Goal: Task Accomplishment & Management: Use online tool/utility

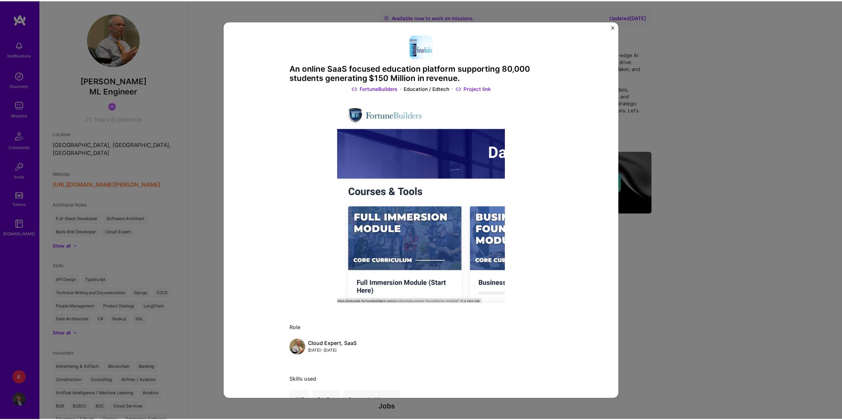
scroll to position [97, 0]
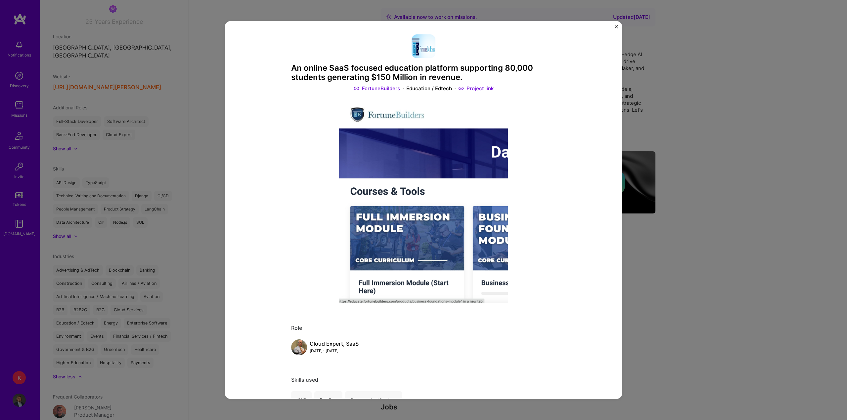
click at [617, 27] on img "Close" at bounding box center [615, 26] width 3 height 3
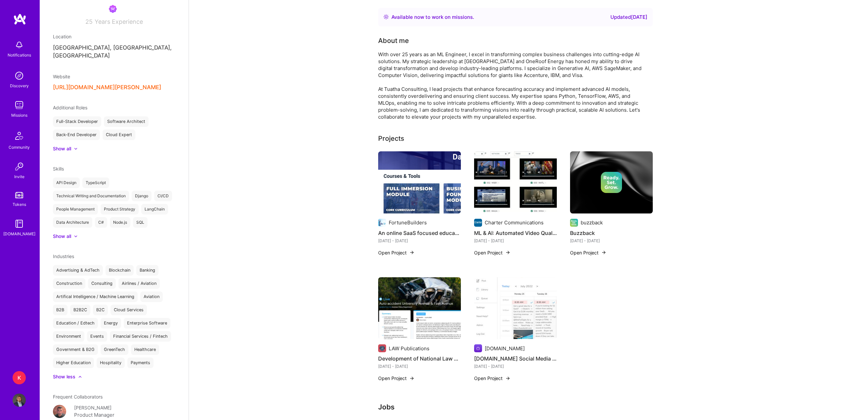
click at [21, 377] on div "K" at bounding box center [19, 377] width 13 height 13
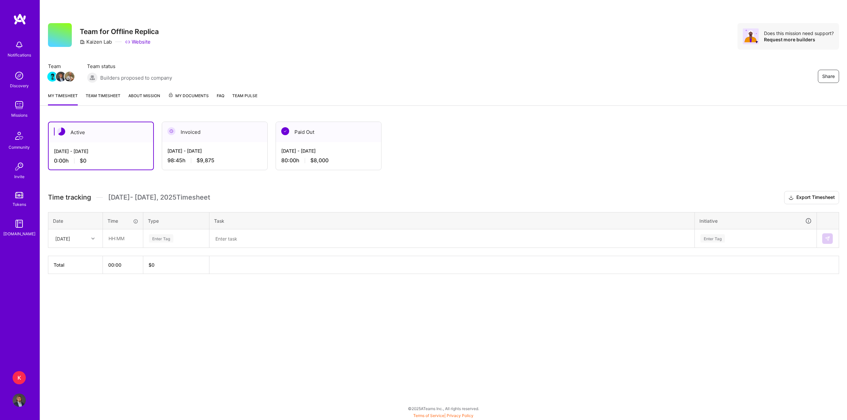
click at [109, 97] on link "Team timesheet" at bounding box center [103, 98] width 35 height 13
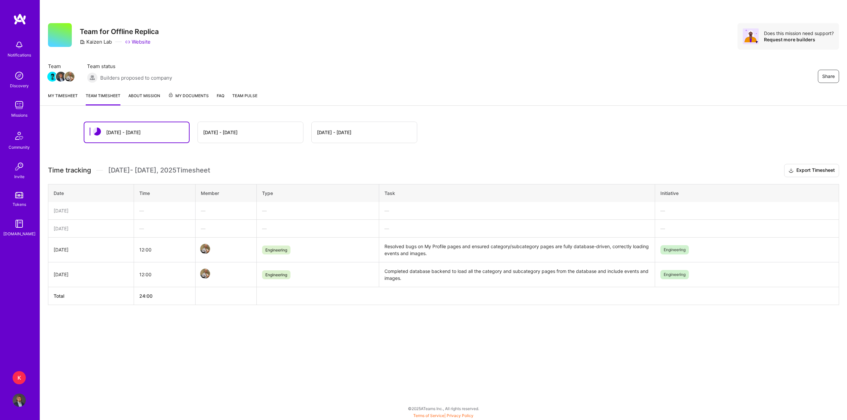
click at [229, 136] on div "[DATE] - [DATE]" at bounding box center [250, 132] width 105 height 21
click at [246, 128] on div "[DATE] - [DATE]" at bounding box center [250, 132] width 105 height 21
click at [224, 133] on div "[DATE] - [DATE]" at bounding box center [220, 132] width 34 height 7
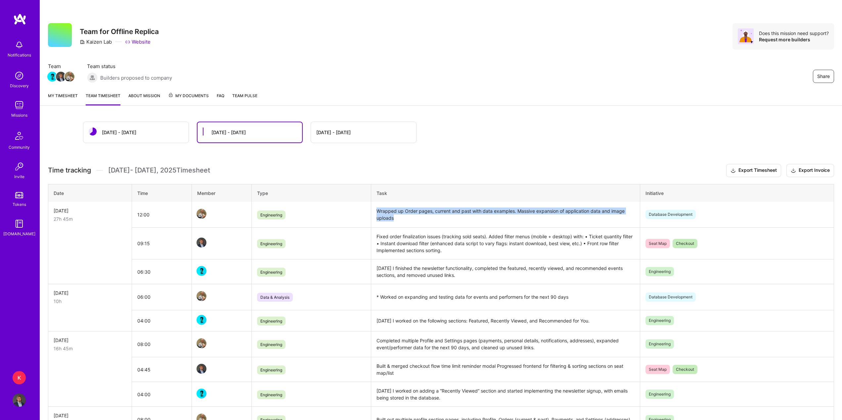
drag, startPoint x: 397, startPoint y: 222, endPoint x: 372, endPoint y: 210, distance: 27.2
click at [372, 210] on td "Wrapped up Order pages, current and past with data examples. Massive expansion …" at bounding box center [505, 215] width 269 height 26
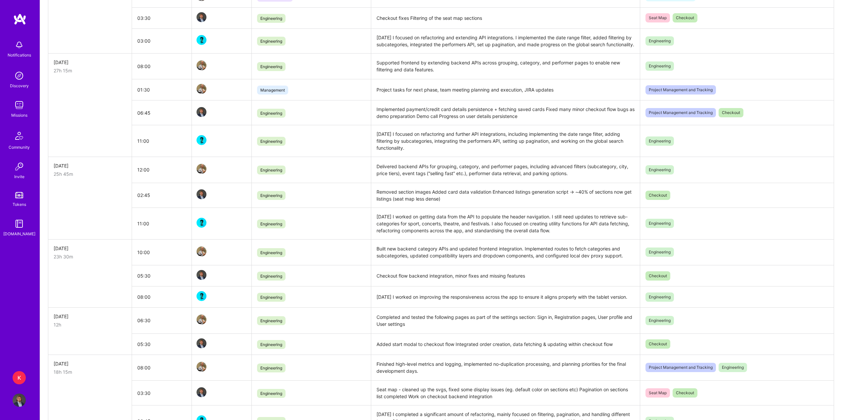
scroll to position [463, 0]
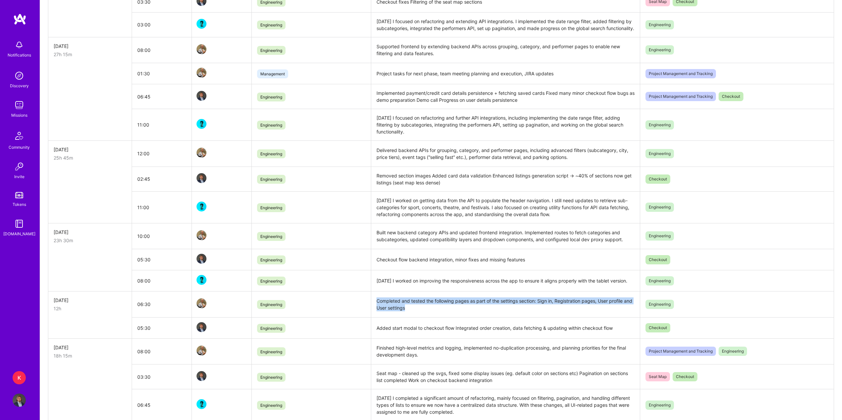
drag, startPoint x: 376, startPoint y: 308, endPoint x: 430, endPoint y: 313, distance: 53.5
click at [430, 313] on td "Completed and tested the following pages as part of the settings section: Sign …" at bounding box center [505, 305] width 269 height 26
copy td "Completed and tested the following pages as part of the settings section: Sign …"
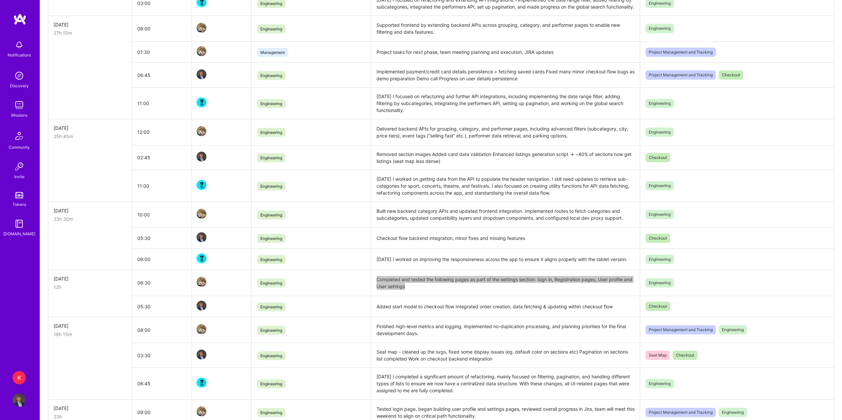
scroll to position [496, 0]
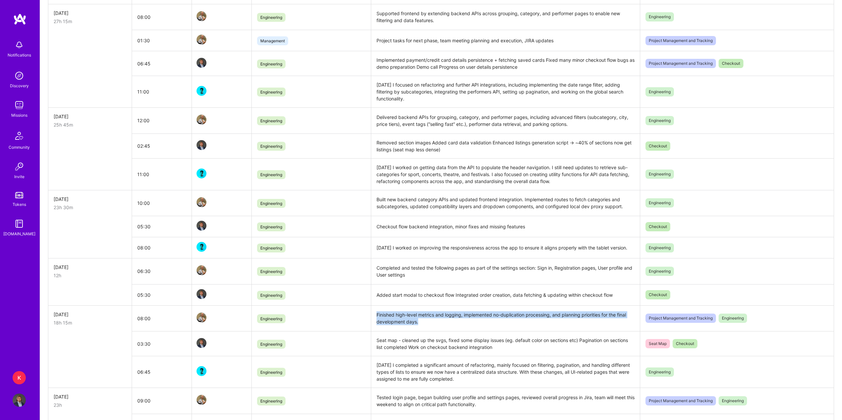
drag, startPoint x: 421, startPoint y: 330, endPoint x: 374, endPoint y: 324, distance: 47.4
click at [374, 324] on td "Finished high-level metrics and logging, implemented no-duplication processing,…" at bounding box center [505, 319] width 269 height 26
click at [376, 323] on td "Finished high-level metrics and logging, implemented no-duplication processing,…" at bounding box center [505, 319] width 269 height 26
drag, startPoint x: 377, startPoint y: 321, endPoint x: 463, endPoint y: 320, distance: 85.7
click at [463, 320] on td "Finished high-level metrics and logging, implemented no-duplication processing,…" at bounding box center [505, 319] width 269 height 26
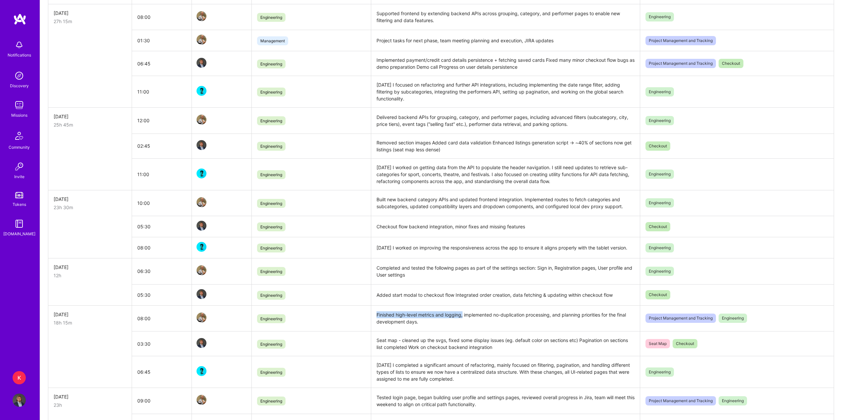
copy td "Finished high-level metrics and logging,"
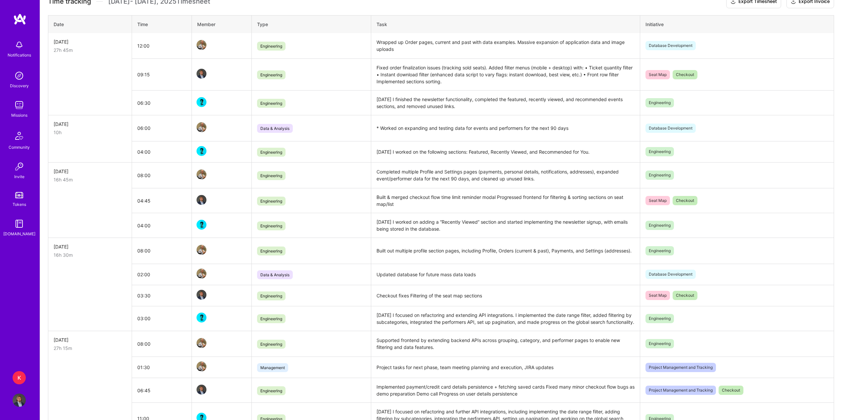
scroll to position [136, 0]
